Goal: Transaction & Acquisition: Download file/media

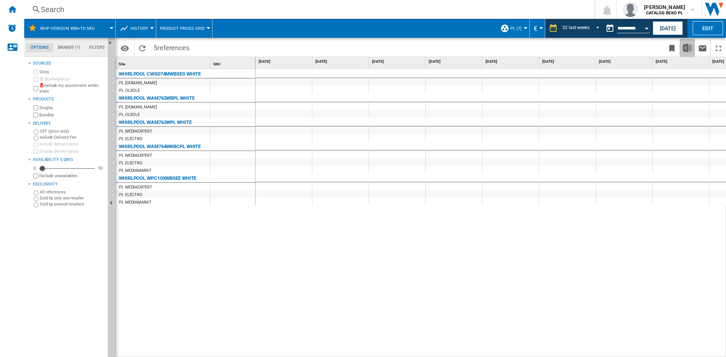
click at [687, 48] on img "Download in Excel" at bounding box center [687, 47] width 9 height 9
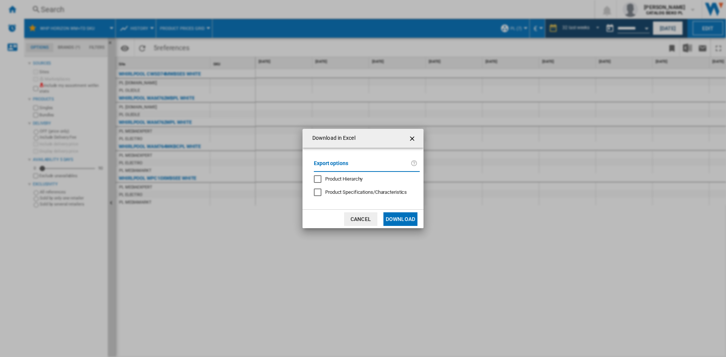
click at [402, 227] on md-dialog-actions "Cancel Download" at bounding box center [362, 218] width 121 height 19
click at [401, 214] on button "Download" at bounding box center [400, 219] width 34 height 14
